Goal: Find specific page/section

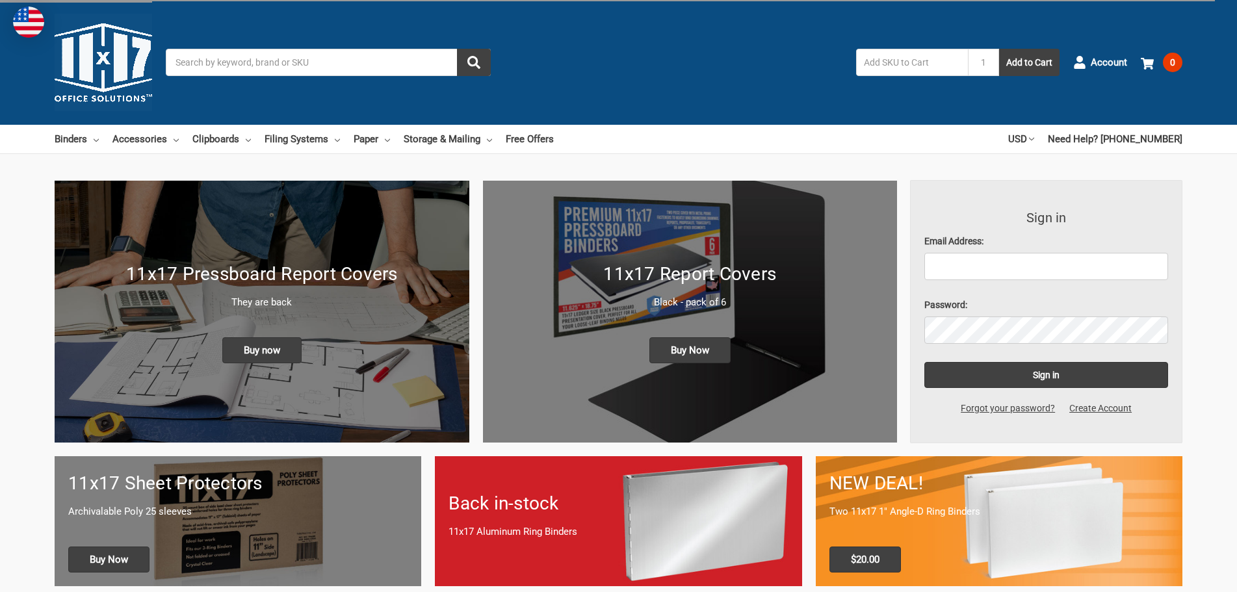
click at [364, 66] on input "Search" at bounding box center [328, 62] width 325 height 27
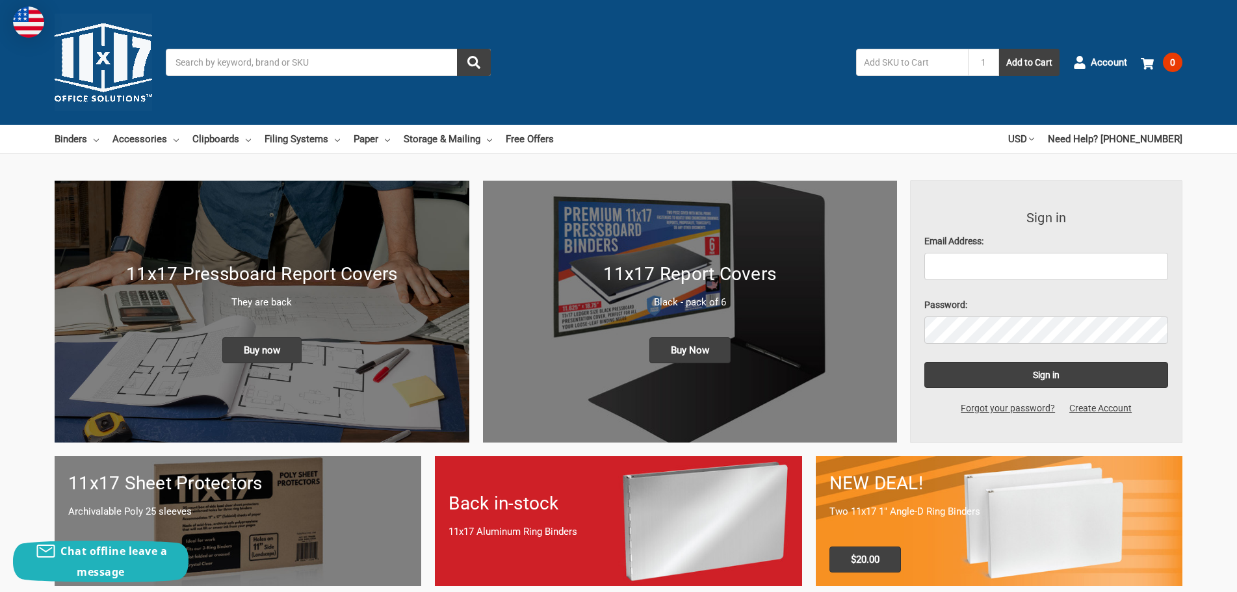
drag, startPoint x: 302, startPoint y: 1, endPoint x: 302, endPoint y: 10, distance: 9.1
click at [302, 3] on div "Toggle menu Search 1 Add to Cart Account 0 Your Cart Your Cart Is Empty. Total …" at bounding box center [618, 62] width 1237 height 125
drag, startPoint x: 307, startPoint y: 53, endPoint x: 318, endPoint y: 57, distance: 11.9
click at [308, 57] on input "Search" at bounding box center [328, 62] width 325 height 27
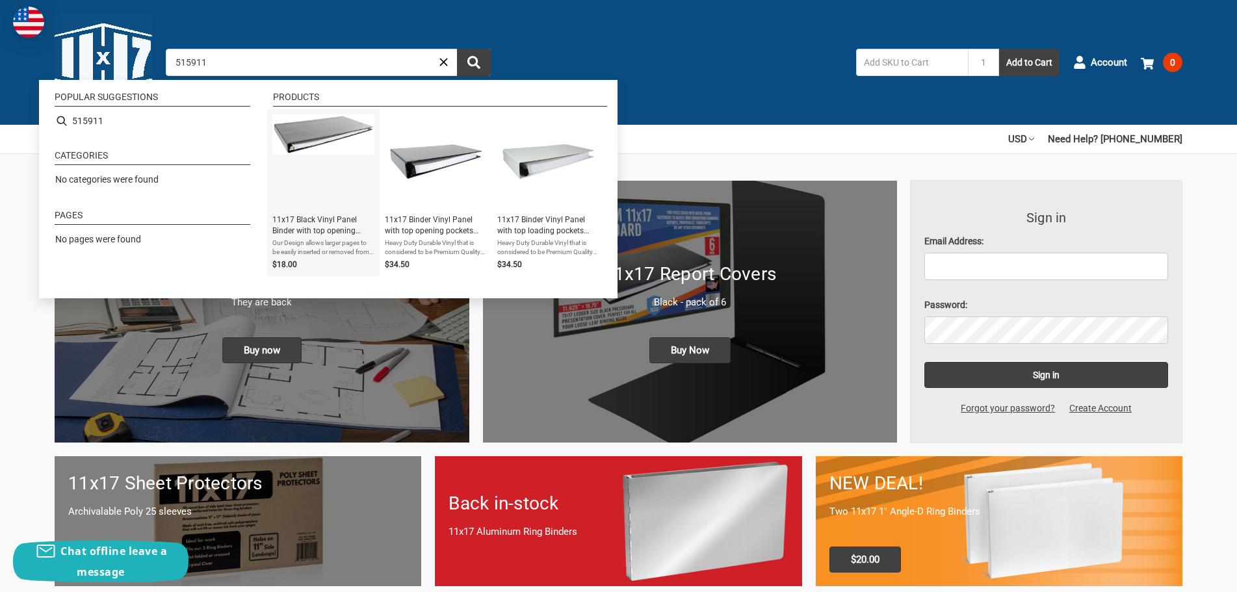
type input "515911"
click at [324, 234] on span "11x17 Black Vinyl Panel Binder with top opening pockets Featuring a 1" Angle-D …" at bounding box center [323, 225] width 102 height 22
